Goal: Task Accomplishment & Management: Complete application form

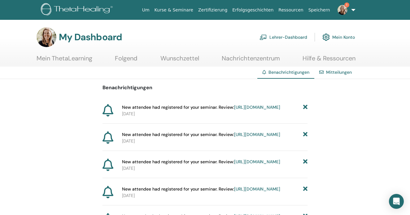
click at [347, 7] on span "1" at bounding box center [346, 4] width 5 height 5
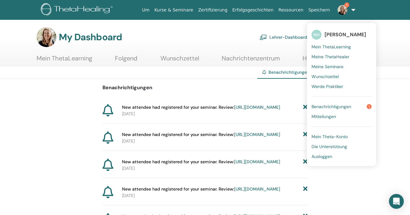
click at [334, 106] on span "Benachrichtigungen" at bounding box center [332, 107] width 40 height 6
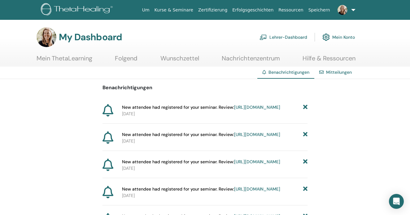
click at [198, 111] on span "New attendee had registered for your seminar. Review: [URL][DOMAIN_NAME]" at bounding box center [201, 107] width 158 height 7
click at [234, 110] on link "[URL][DOMAIN_NAME]" at bounding box center [257, 107] width 46 height 6
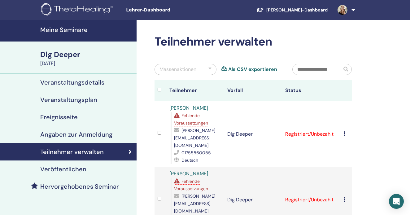
click at [350, 10] on link at bounding box center [345, 10] width 25 height 20
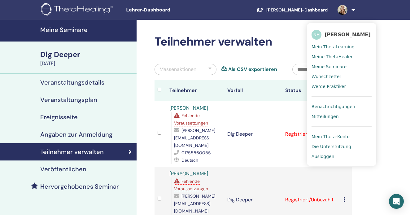
click at [318, 106] on span "Benachrichtigungen" at bounding box center [334, 107] width 44 height 6
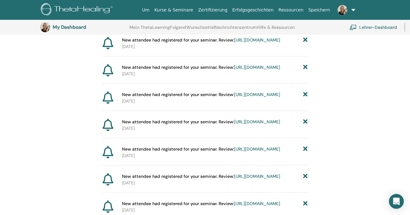
scroll to position [165, 0]
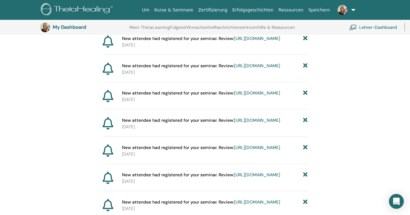
click at [234, 68] on link "[URL][DOMAIN_NAME]" at bounding box center [257, 66] width 46 height 6
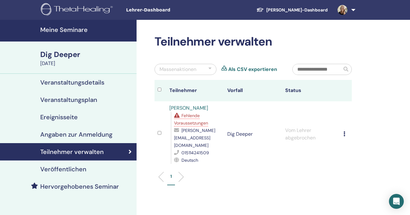
click at [356, 9] on link at bounding box center [345, 10] width 25 height 20
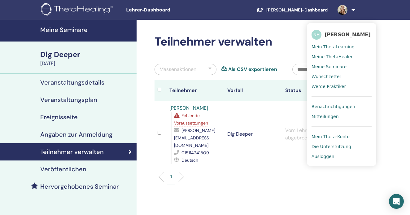
click at [328, 105] on span "Benachrichtigungen" at bounding box center [334, 107] width 44 height 6
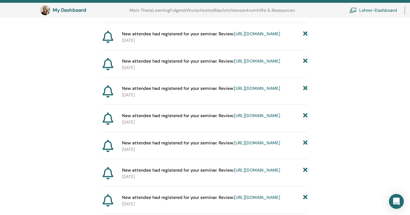
scroll to position [198, 0]
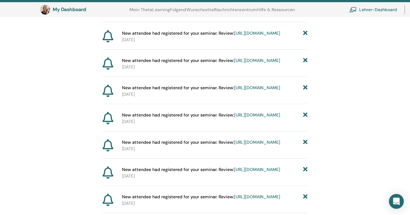
click at [235, 90] on link "[URL][DOMAIN_NAME]" at bounding box center [257, 88] width 46 height 6
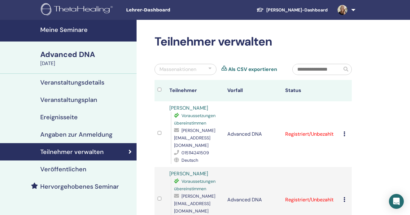
click at [350, 8] on link at bounding box center [345, 10] width 25 height 20
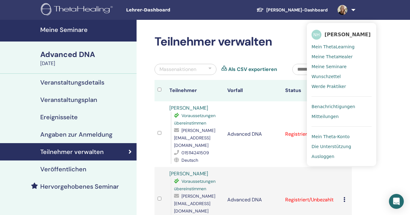
click at [340, 106] on span "Benachrichtigungen" at bounding box center [334, 107] width 44 height 6
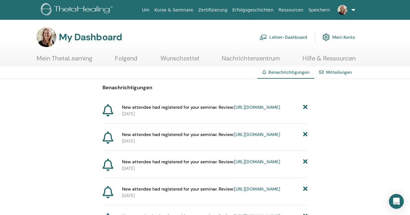
click at [338, 70] on link "Mitteilungen" at bounding box center [339, 72] width 26 height 6
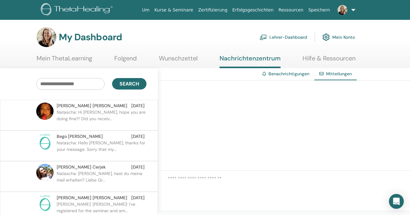
click at [297, 35] on link "Lehrer-Dashboard" at bounding box center [284, 37] width 48 height 14
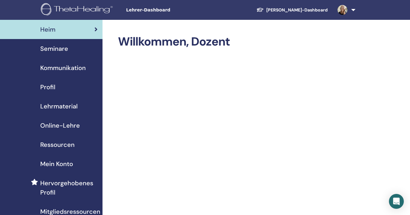
click at [56, 45] on span "Seminare" at bounding box center [54, 48] width 28 height 9
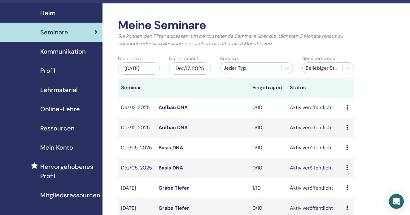
scroll to position [28, 0]
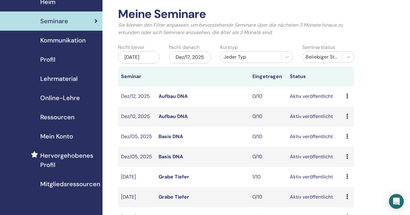
click at [149, 56] on div "Jun/17, 2025" at bounding box center [139, 57] width 42 height 12
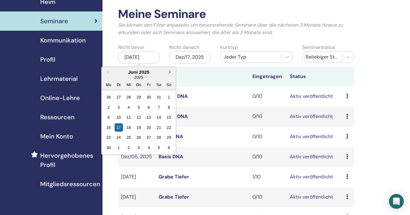
click at [172, 71] on button "Next Month" at bounding box center [170, 73] width 10 height 10
click at [107, 73] on button "Previous Month" at bounding box center [107, 73] width 10 height 10
click at [168, 136] on div "31" at bounding box center [169, 137] width 8 height 8
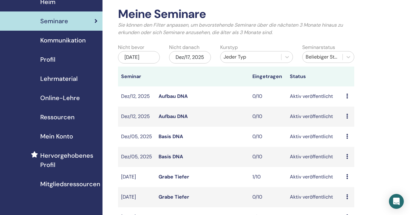
click at [194, 59] on div "Dez/17, 2025" at bounding box center [190, 57] width 42 height 12
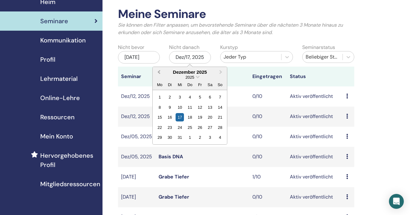
click at [159, 70] on button "Previous Month" at bounding box center [158, 73] width 10 height 10
click at [178, 126] on div "24" at bounding box center [180, 127] width 8 height 8
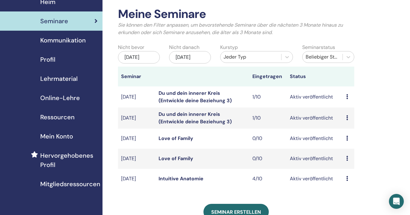
click at [345, 180] on td "Vorschau Bearbeiten Teilnehmer Absagen" at bounding box center [348, 179] width 11 height 20
click at [188, 179] on link "Intuitive Anatomie" at bounding box center [181, 178] width 45 height 7
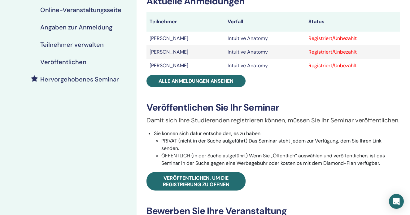
scroll to position [107, 0]
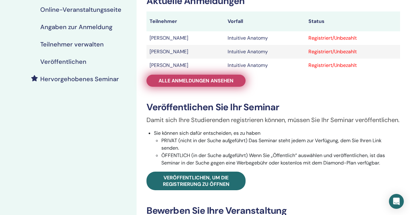
click at [223, 83] on span "Alle Anmeldungen ansehen" at bounding box center [196, 80] width 75 height 7
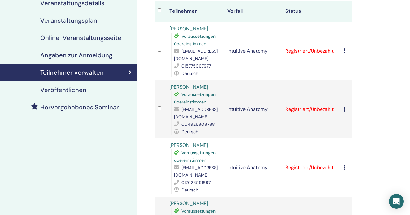
scroll to position [81, 0]
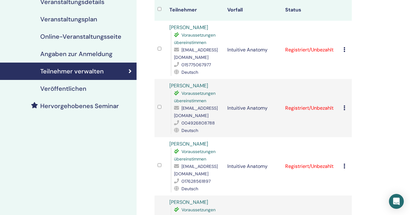
click at [344, 49] on icon at bounding box center [344, 49] width 2 height 5
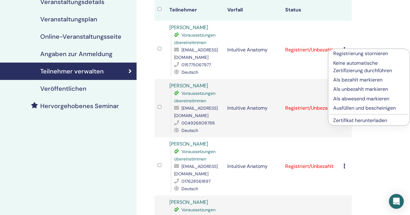
click at [342, 107] on p "Ausfüllen und bescheinigen" at bounding box center [369, 107] width 72 height 7
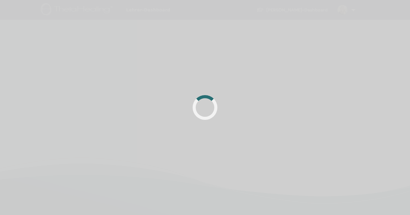
scroll to position [81, 0]
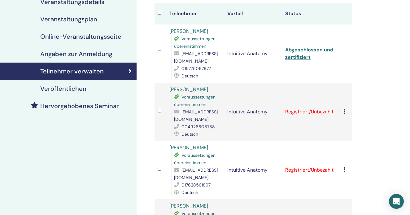
click at [296, 52] on link "Abgeschlossen und zertifiziert" at bounding box center [309, 53] width 48 height 14
click at [345, 110] on icon at bounding box center [344, 111] width 2 height 5
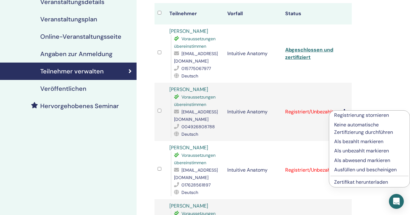
click at [339, 169] on p "Ausfüllen und bescheinigen" at bounding box center [369, 169] width 71 height 7
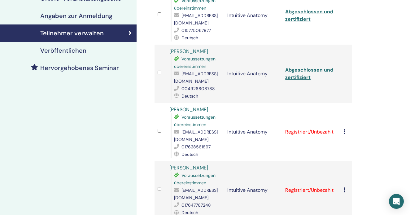
scroll to position [121, 0]
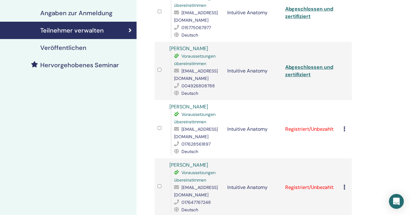
click at [343, 128] on icon at bounding box center [344, 128] width 2 height 5
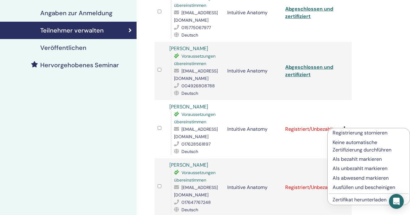
click at [346, 188] on p "Ausfüllen und bescheinigen" at bounding box center [369, 187] width 72 height 7
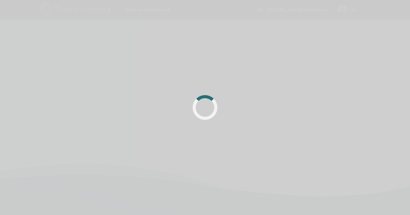
scroll to position [121, 0]
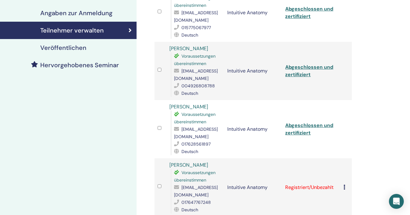
click at [303, 125] on link "Abgeschlossen und zertifiziert" at bounding box center [309, 129] width 48 height 14
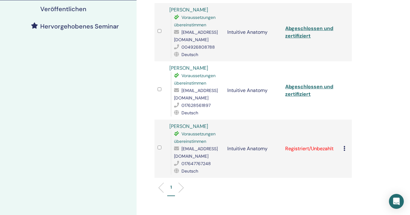
scroll to position [161, 0]
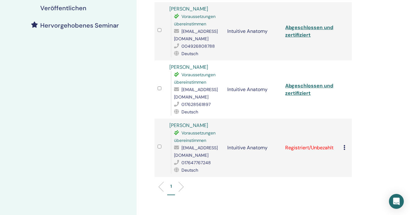
click at [345, 148] on icon at bounding box center [344, 147] width 2 height 5
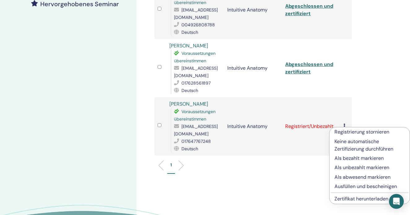
scroll to position [186, 0]
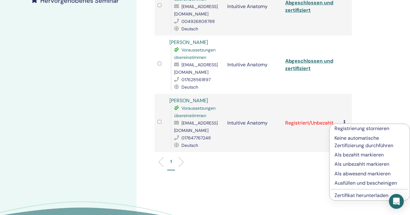
click at [351, 182] on p "Ausfüllen und bescheinigen" at bounding box center [369, 182] width 70 height 7
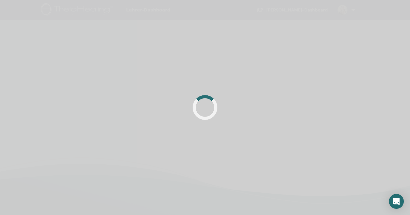
scroll to position [146, 0]
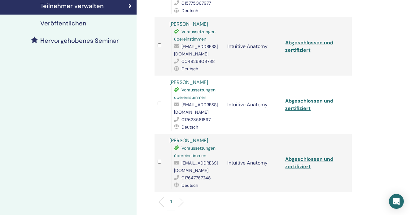
click at [305, 160] on link "Abgeschlossen und zertifiziert" at bounding box center [309, 163] width 48 height 14
